Goal: Task Accomplishment & Management: Complete application form

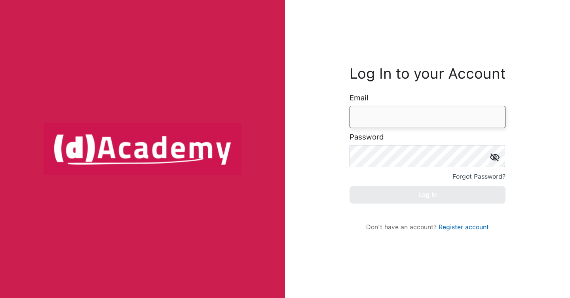
click at [385, 117] on input "email" at bounding box center [427, 117] width 156 height 22
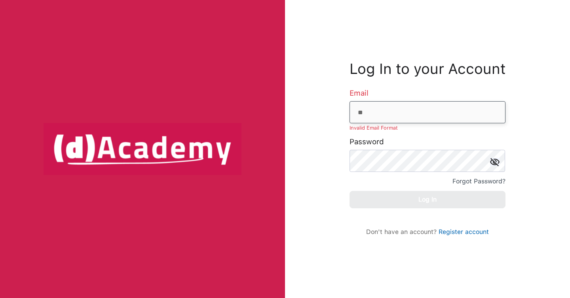
type input "**********"
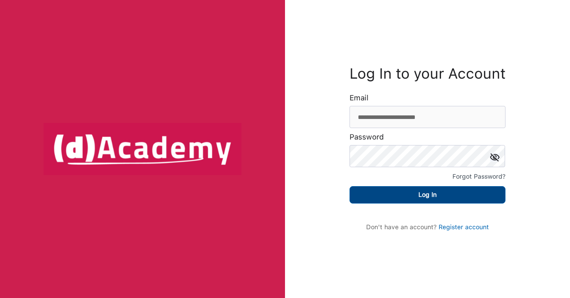
click at [425, 197] on button "Log In" at bounding box center [427, 194] width 156 height 17
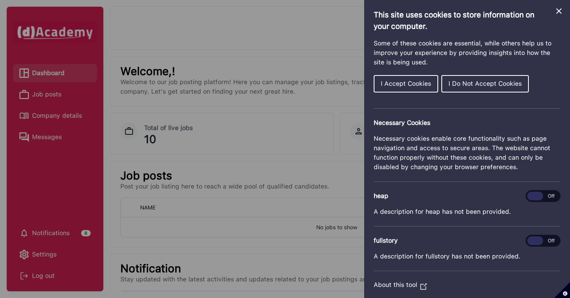
click at [404, 85] on span "I Accept Cookies" at bounding box center [406, 84] width 50 height 8
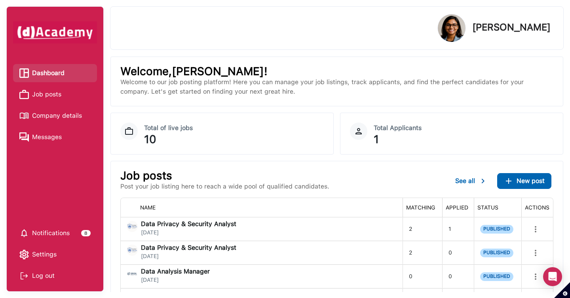
click at [57, 93] on span "Job posts" at bounding box center [46, 95] width 29 height 12
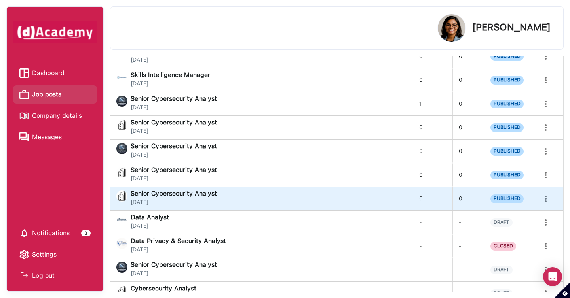
scroll to position [323, 0]
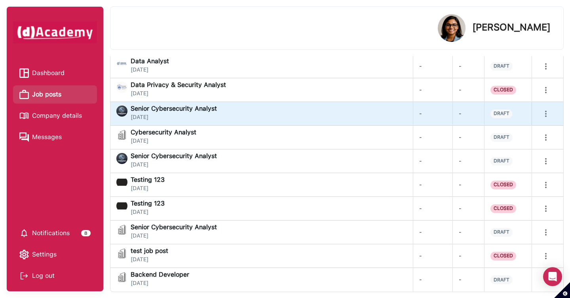
click at [547, 116] on icon "more" at bounding box center [545, 113] width 9 height 9
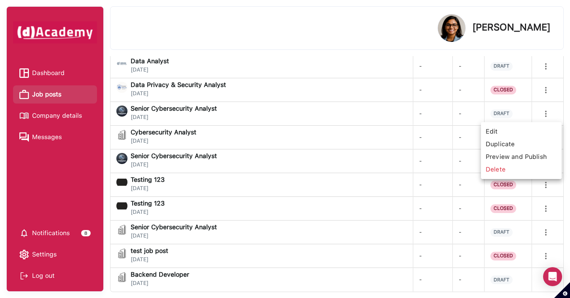
click at [503, 129] on span "Edit" at bounding box center [521, 131] width 74 height 13
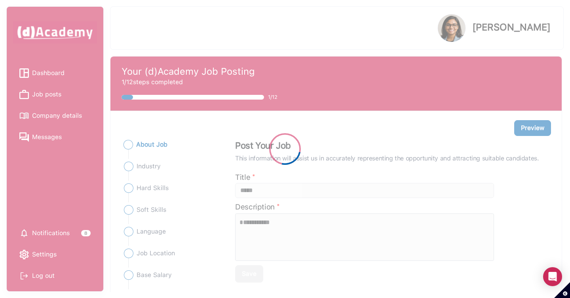
type input "**********"
type textarea "**********"
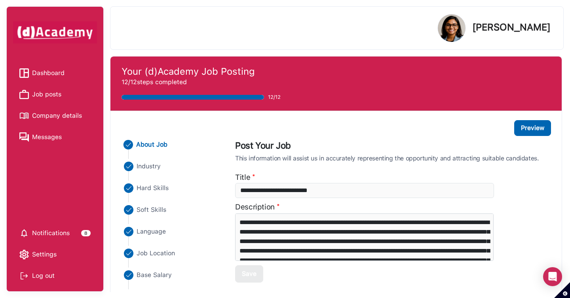
click at [160, 187] on span "Hard Skills" at bounding box center [153, 188] width 32 height 9
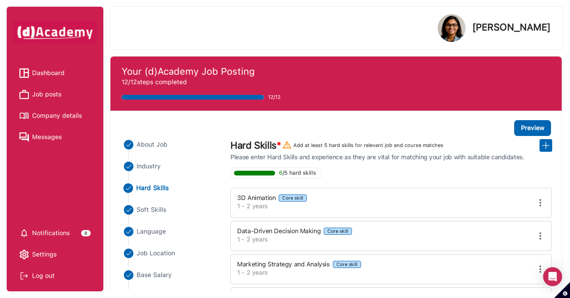
click at [540, 206] on img at bounding box center [539, 202] width 9 height 9
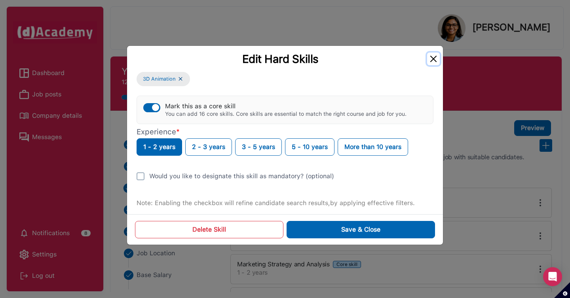
click at [435, 60] on button "Close" at bounding box center [433, 59] width 13 height 13
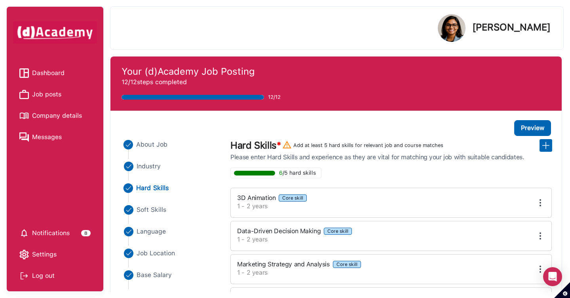
click at [152, 143] on span "About Job" at bounding box center [152, 144] width 31 height 9
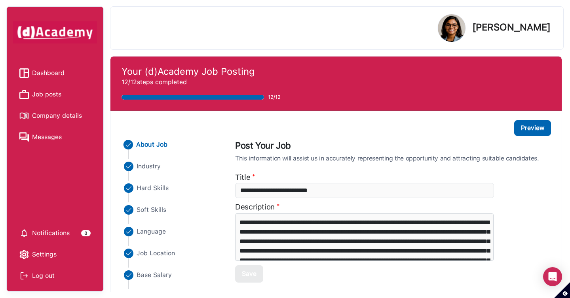
click at [56, 93] on span "Job posts" at bounding box center [46, 95] width 29 height 12
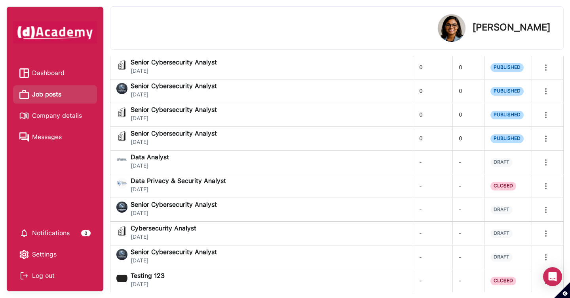
scroll to position [264, 0]
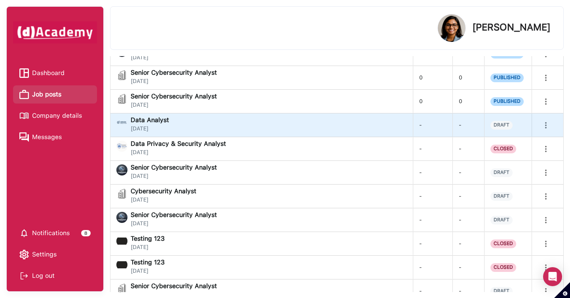
click at [382, 127] on div "Data Analyst [DATE]" at bounding box center [261, 125] width 290 height 16
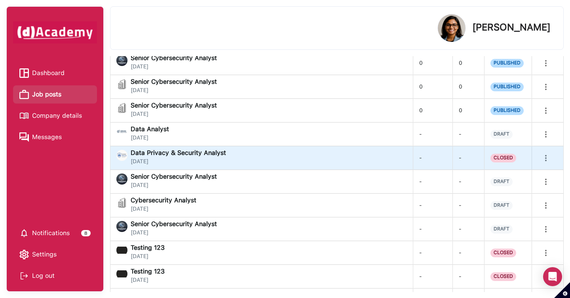
scroll to position [239, 0]
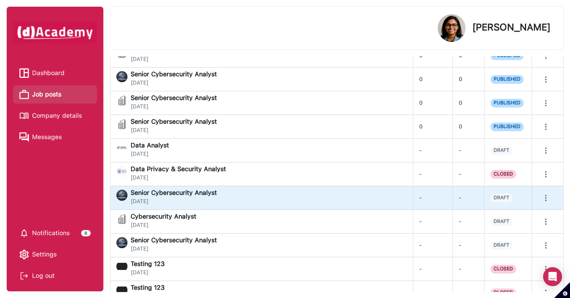
click at [259, 197] on div "Senior Cybersecurity Analyst [DATE]" at bounding box center [261, 198] width 290 height 16
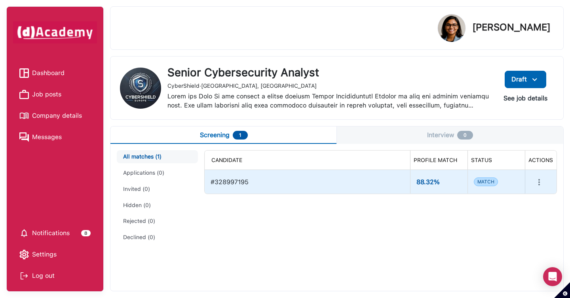
click at [258, 186] on div "#328997195" at bounding box center [307, 182] width 193 height 17
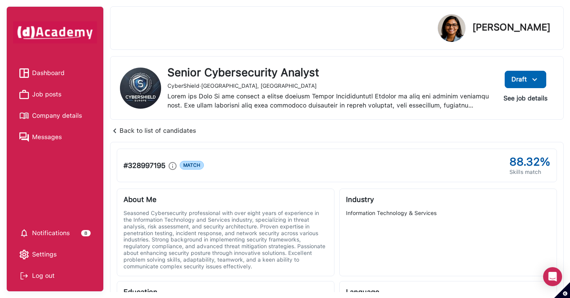
click at [115, 129] on img at bounding box center [114, 130] width 9 height 9
